Goal: Navigation & Orientation: Find specific page/section

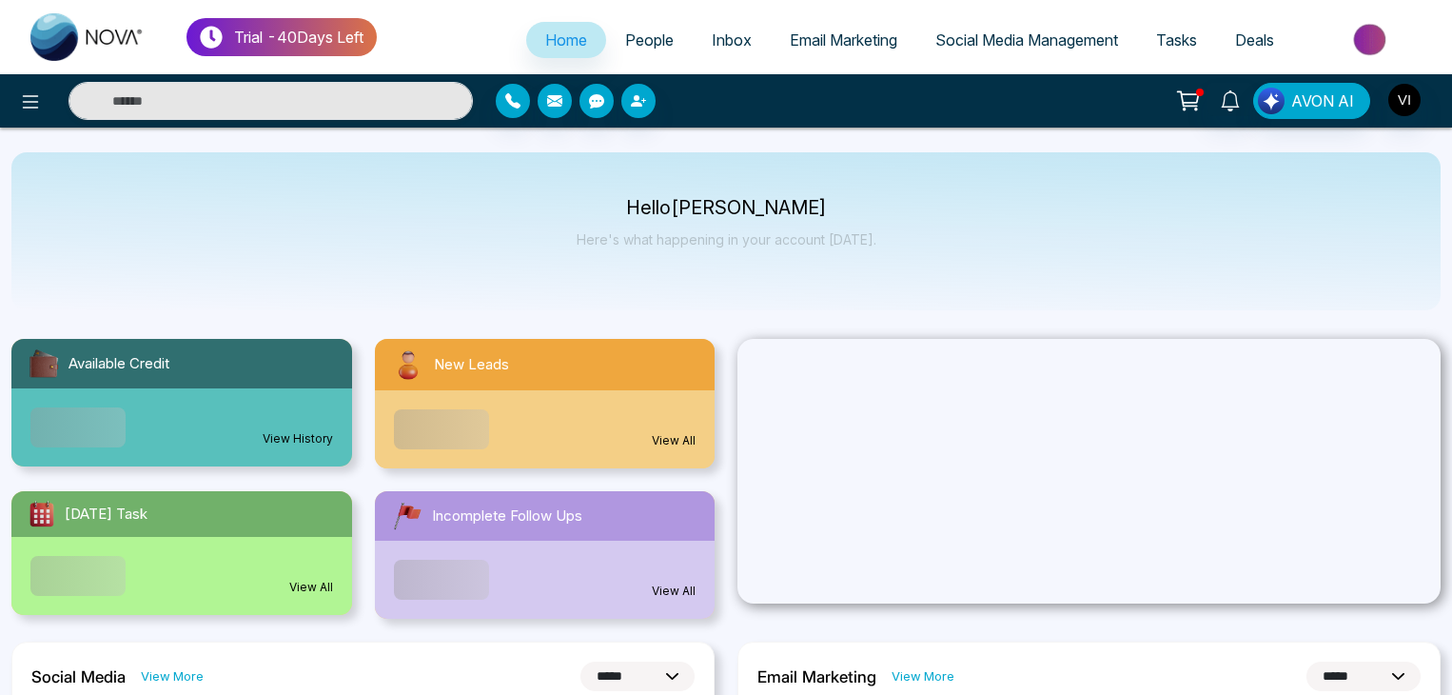
select select "*"
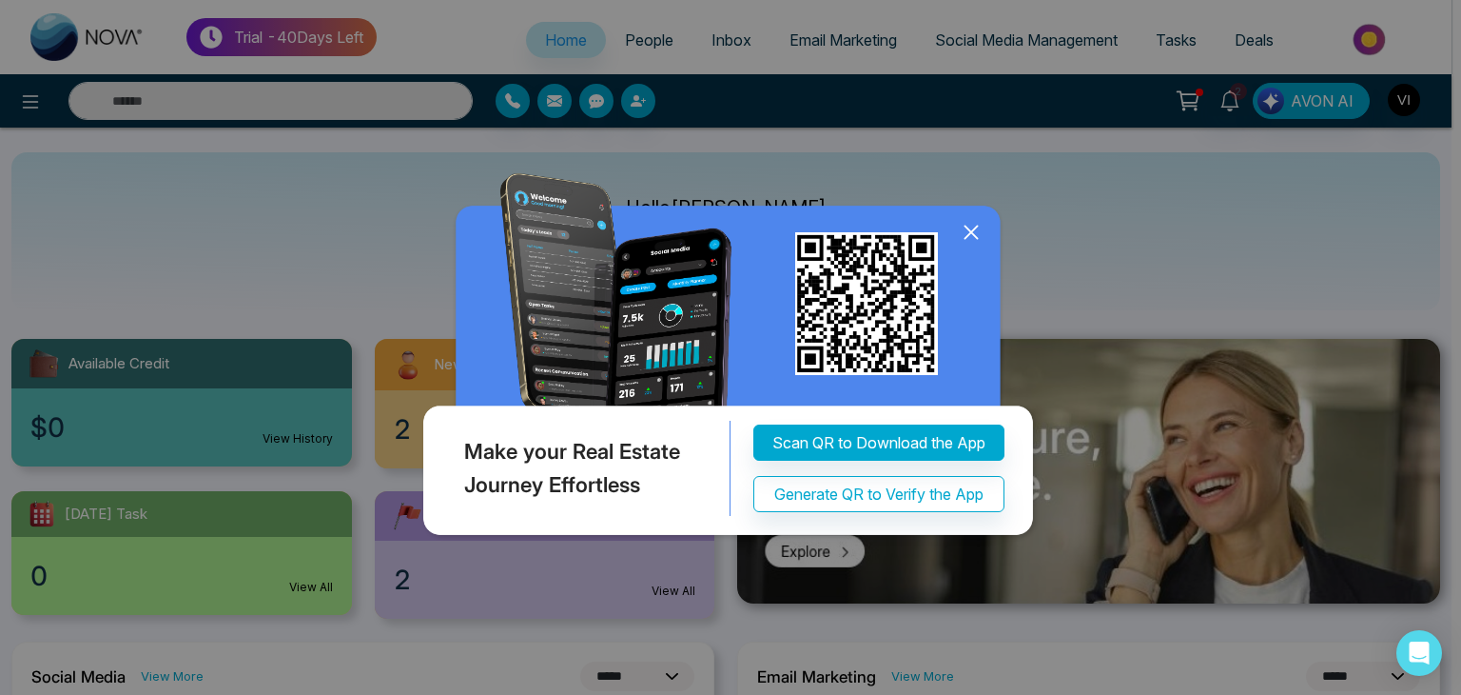
click at [970, 236] on icon at bounding box center [971, 232] width 29 height 29
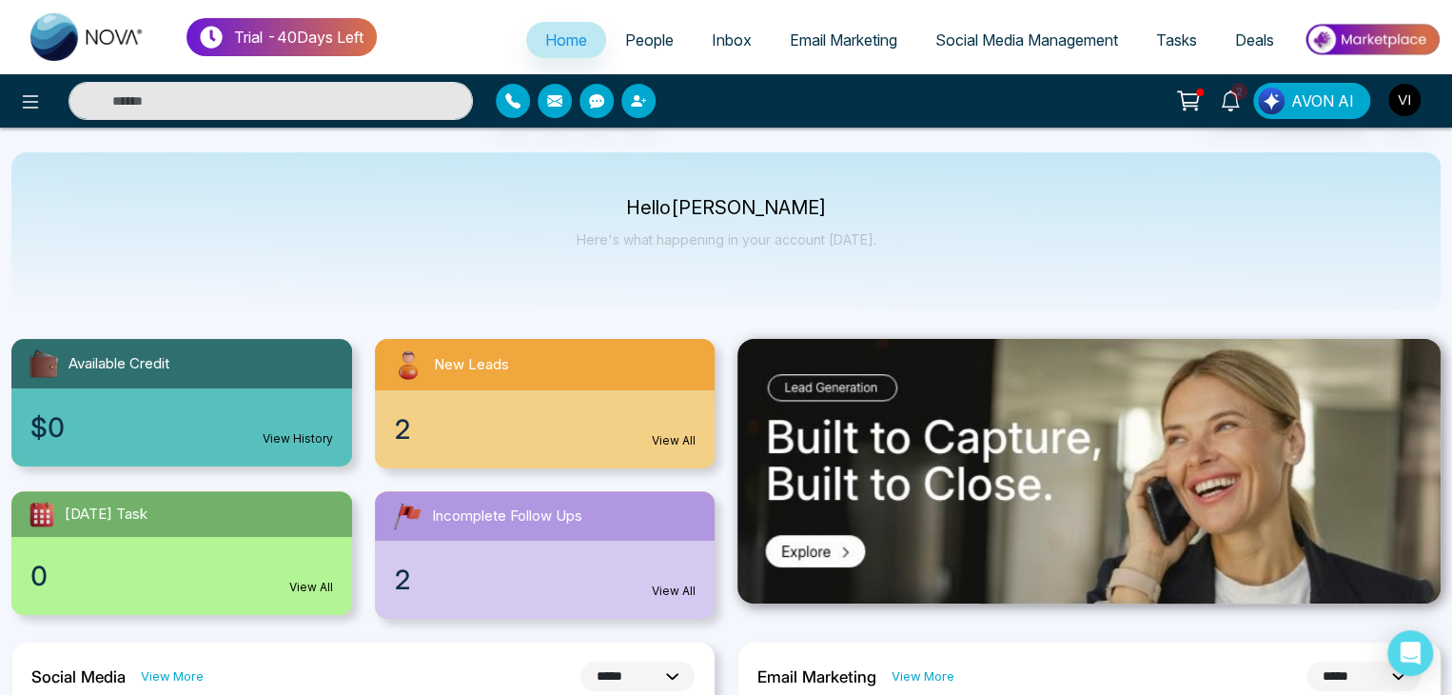
click at [646, 39] on span "People" at bounding box center [649, 39] width 49 height 19
